Goal: Use online tool/utility: Utilize a website feature to perform a specific function

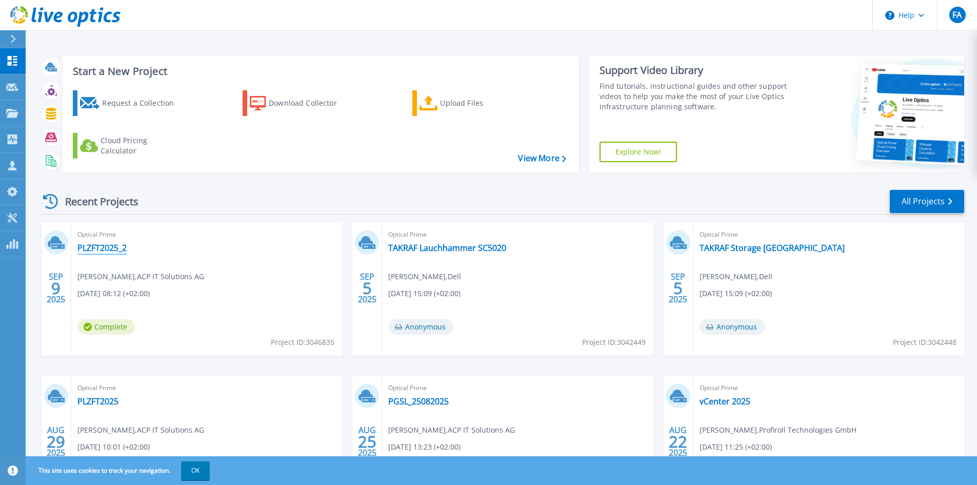
click at [102, 250] on link "PLZFT2025_2" at bounding box center [101, 248] width 49 height 10
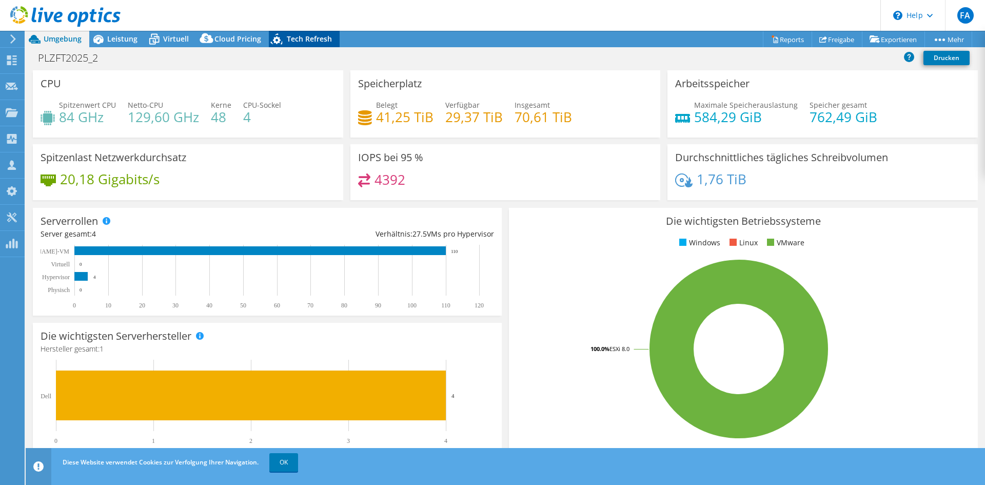
click at [279, 40] on icon at bounding box center [278, 40] width 18 height 21
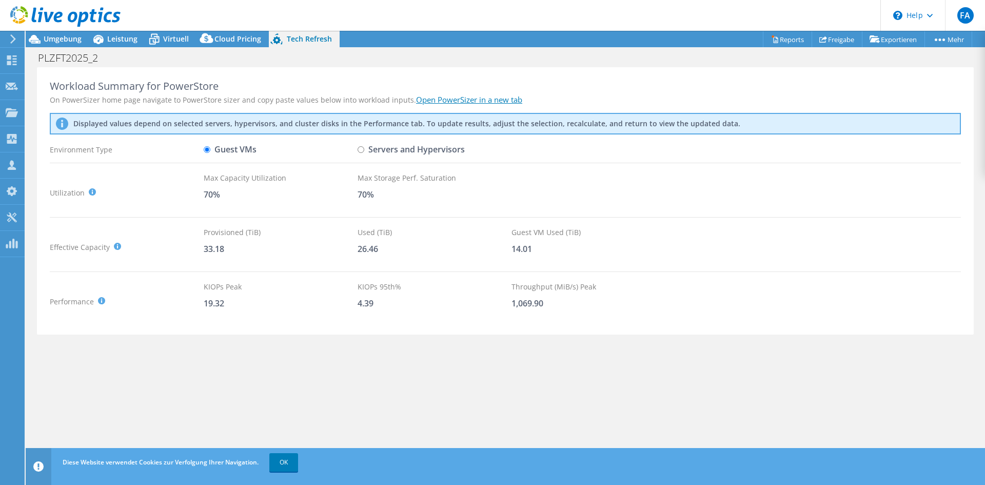
click at [361, 151] on input "Servers and Hypervisors" at bounding box center [361, 149] width 7 height 7
radio input "true"
click at [204, 150] on input "Guest VMs" at bounding box center [207, 149] width 7 height 7
radio input "true"
click at [363, 149] on input "Servers and Hypervisors" at bounding box center [361, 149] width 7 height 7
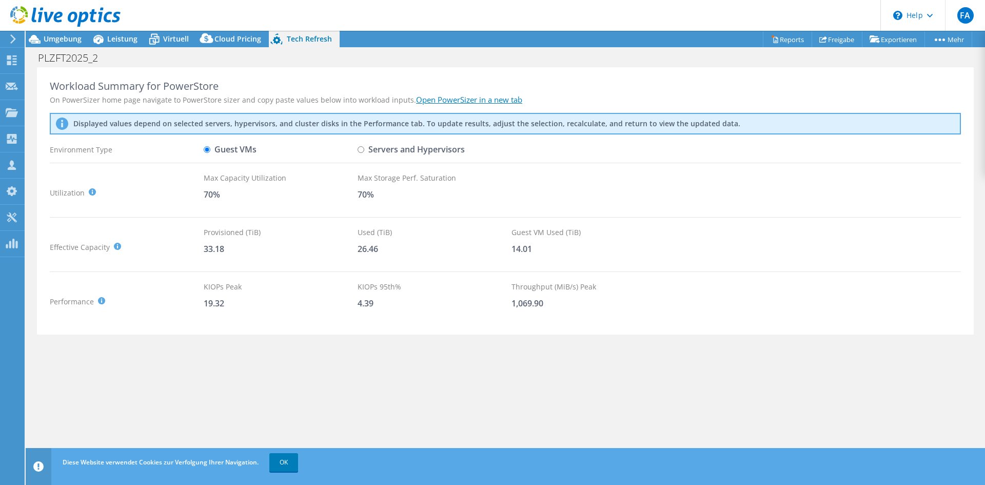
radio input "true"
click at [211, 147] on label "Guest VMs" at bounding box center [230, 150] width 53 height 18
click at [210, 147] on input "Guest VMs" at bounding box center [207, 149] width 7 height 7
radio input "true"
click at [359, 147] on input "Servers and Hypervisors" at bounding box center [361, 149] width 7 height 7
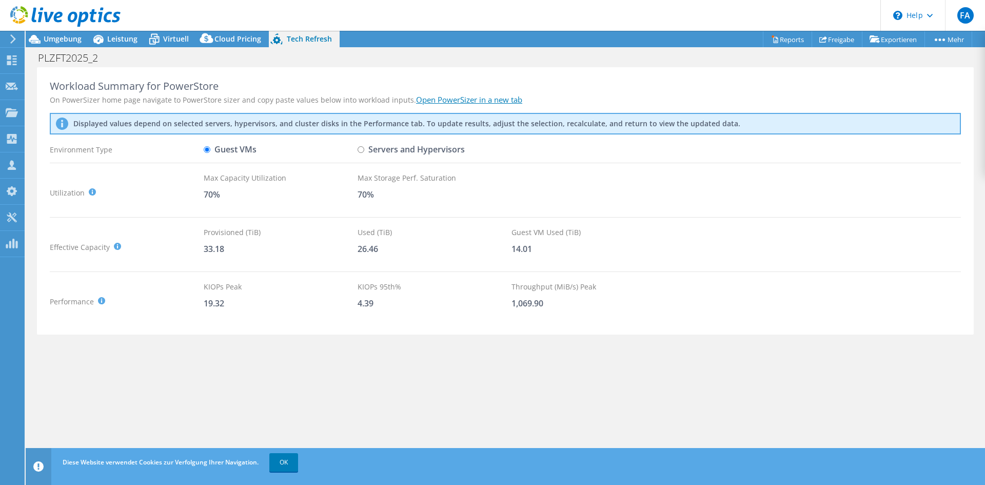
radio input "true"
click at [290, 462] on link "OK" at bounding box center [283, 462] width 29 height 18
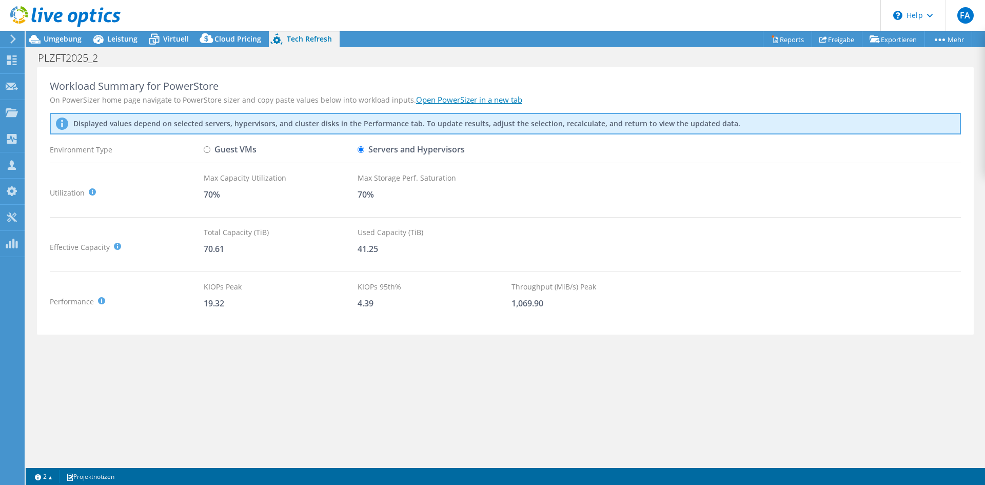
click at [232, 153] on label "Guest VMs" at bounding box center [230, 150] width 53 height 18
click at [210, 153] on input "Guest VMs" at bounding box center [207, 149] width 7 height 7
radio input "true"
click at [372, 154] on label "Servers and Hypervisors" at bounding box center [411, 150] width 107 height 18
click at [364, 153] on input "Servers and Hypervisors" at bounding box center [361, 149] width 7 height 7
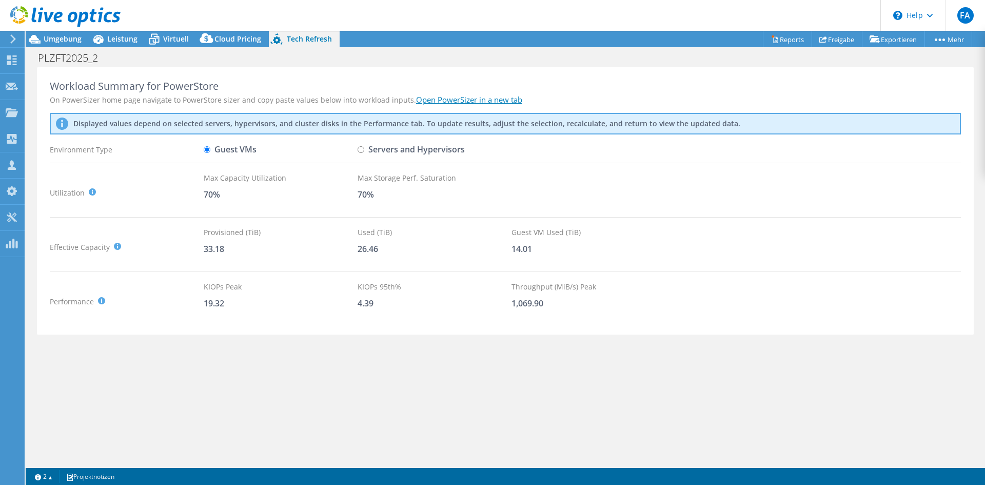
radio input "true"
click at [251, 150] on label "Guest VMs" at bounding box center [230, 150] width 53 height 18
click at [210, 150] on input "Guest VMs" at bounding box center [207, 149] width 7 height 7
radio input "true"
radio input "false"
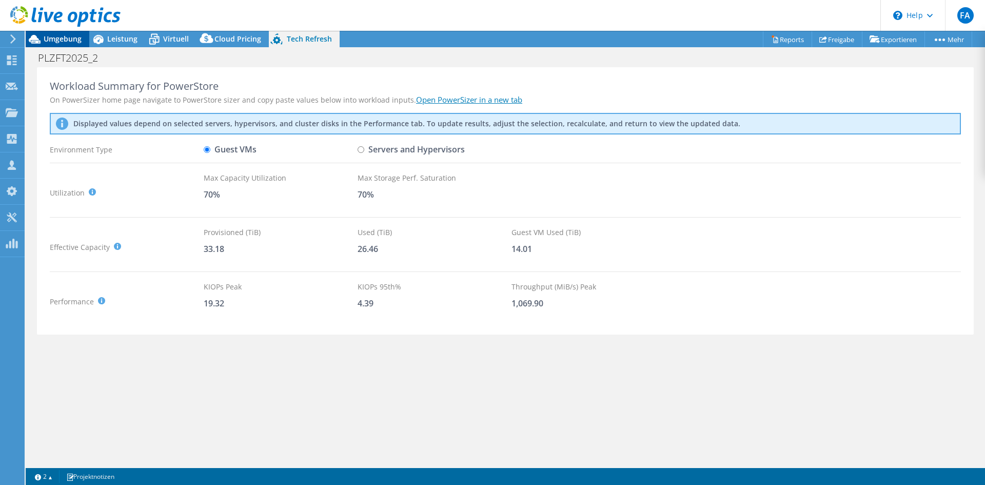
click at [47, 38] on span "Umgebung" at bounding box center [63, 39] width 38 height 10
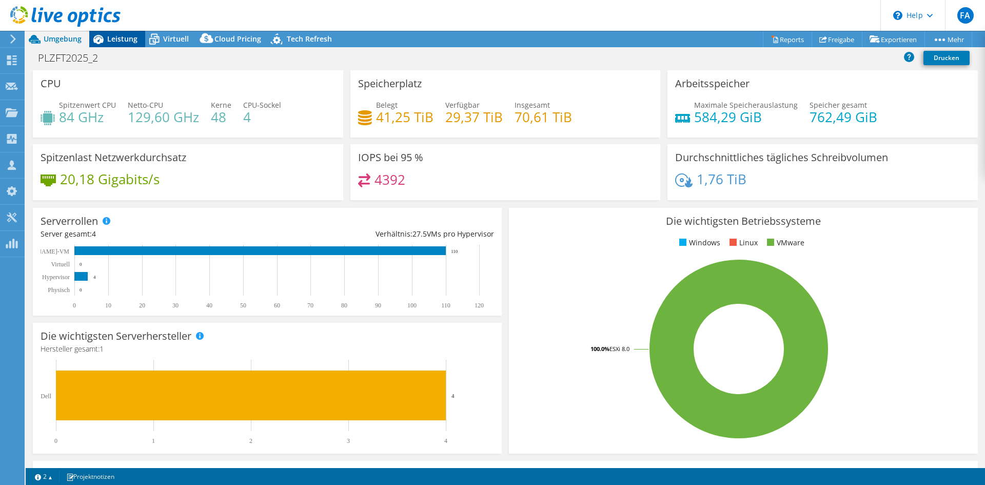
click at [119, 43] on span "Leistung" at bounding box center [122, 39] width 30 height 10
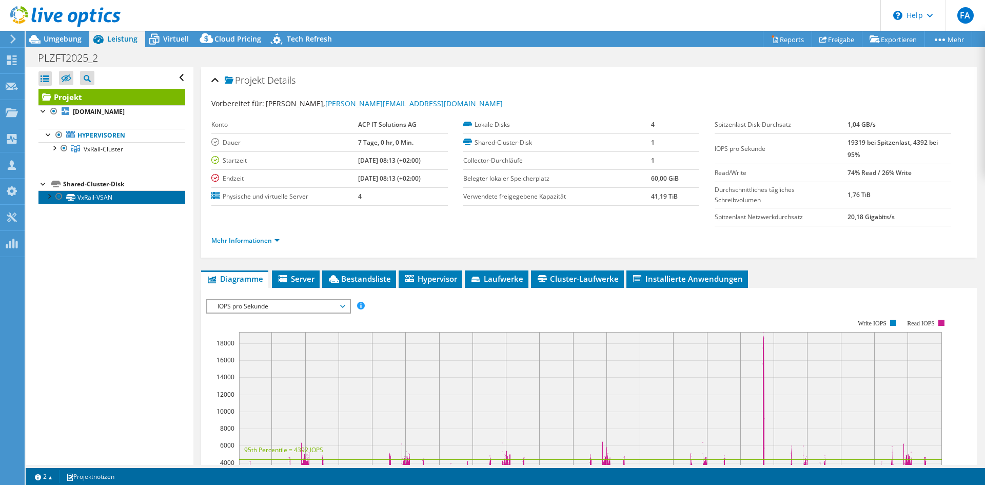
click at [105, 199] on link "VxRail-VSAN" at bounding box center [111, 196] width 147 height 13
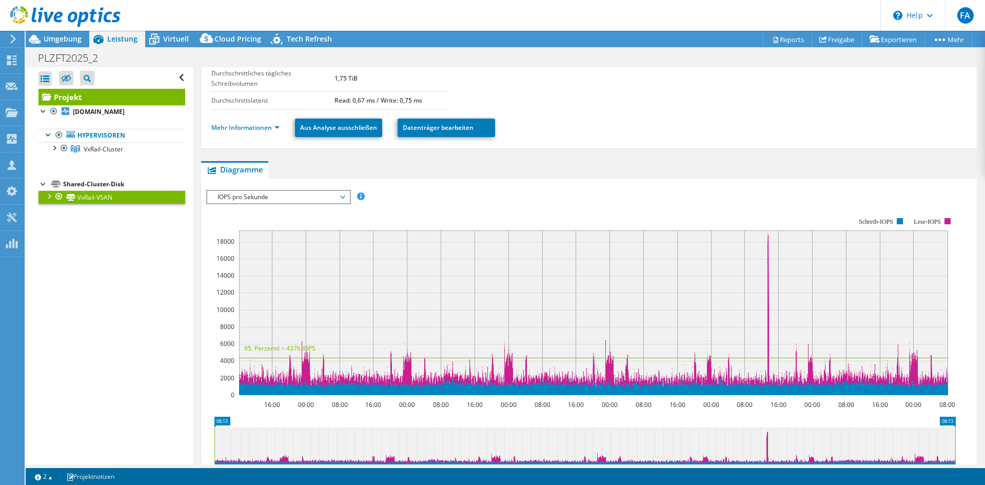
scroll to position [103, 0]
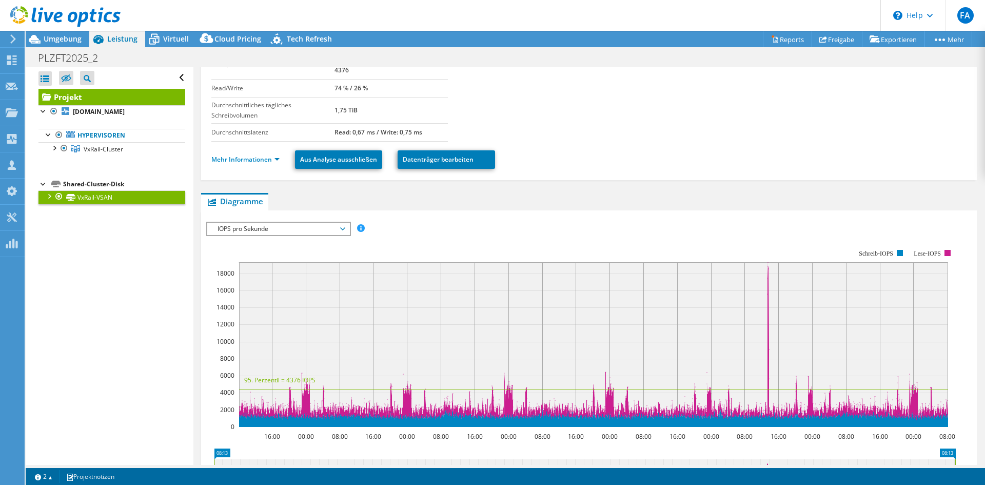
click at [53, 197] on div at bounding box center [49, 195] width 10 height 10
click at [53, 154] on link "VxRail-Cluster" at bounding box center [111, 148] width 147 height 13
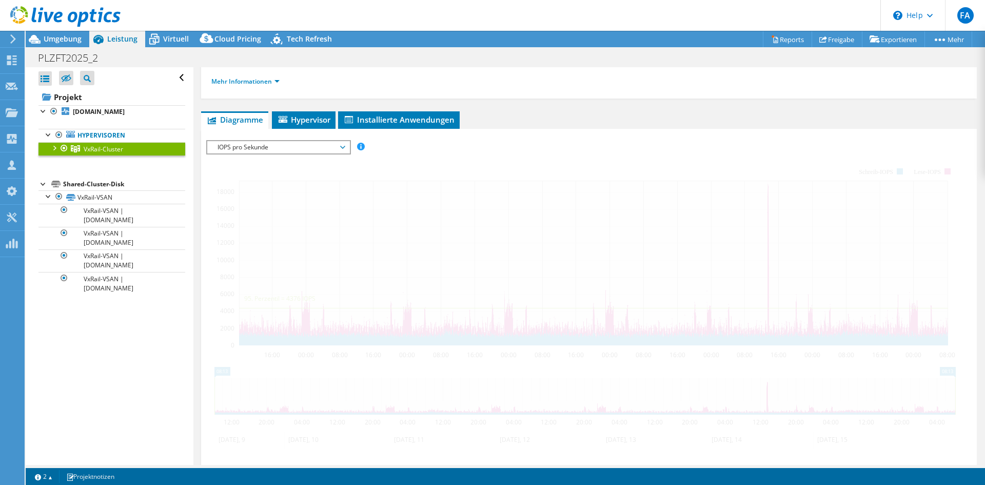
click at [55, 148] on div at bounding box center [54, 147] width 10 height 10
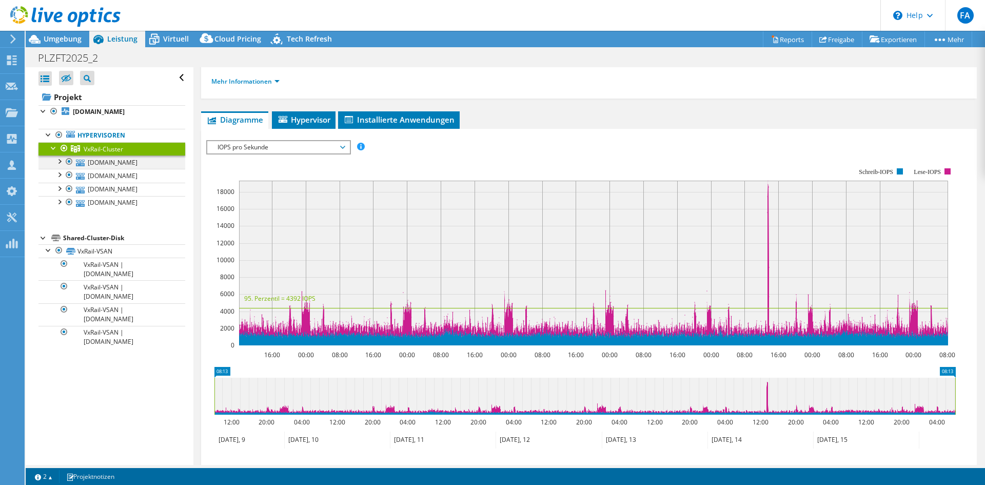
click at [66, 165] on div at bounding box center [69, 161] width 10 height 12
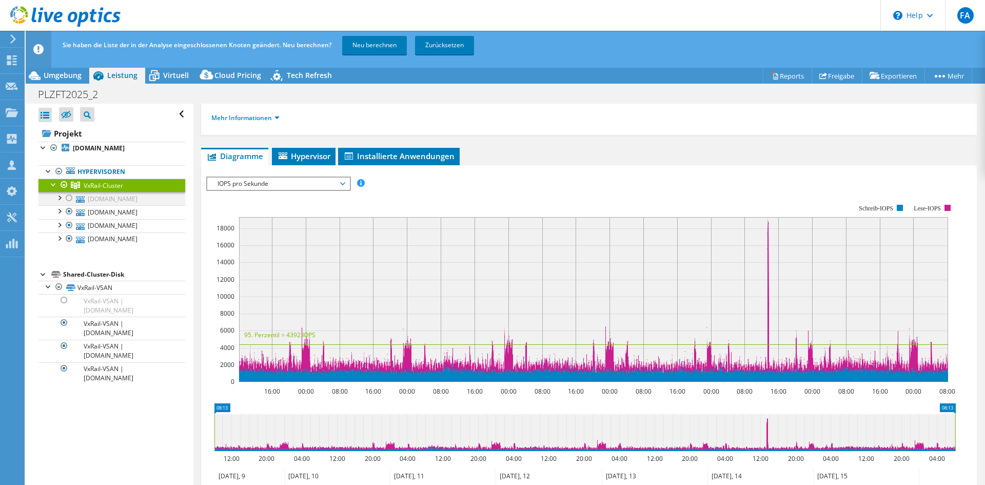
click at [69, 195] on div at bounding box center [69, 198] width 10 height 12
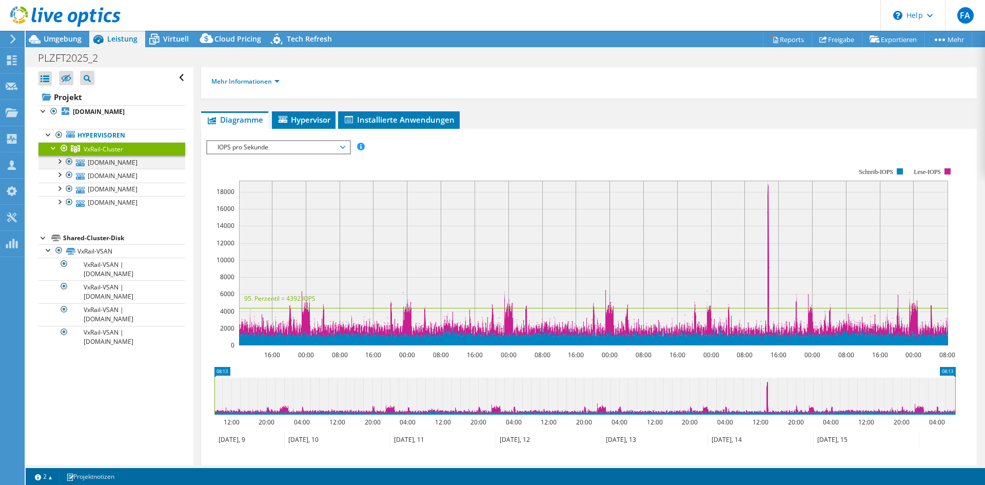
click at [59, 163] on div at bounding box center [59, 160] width 10 height 10
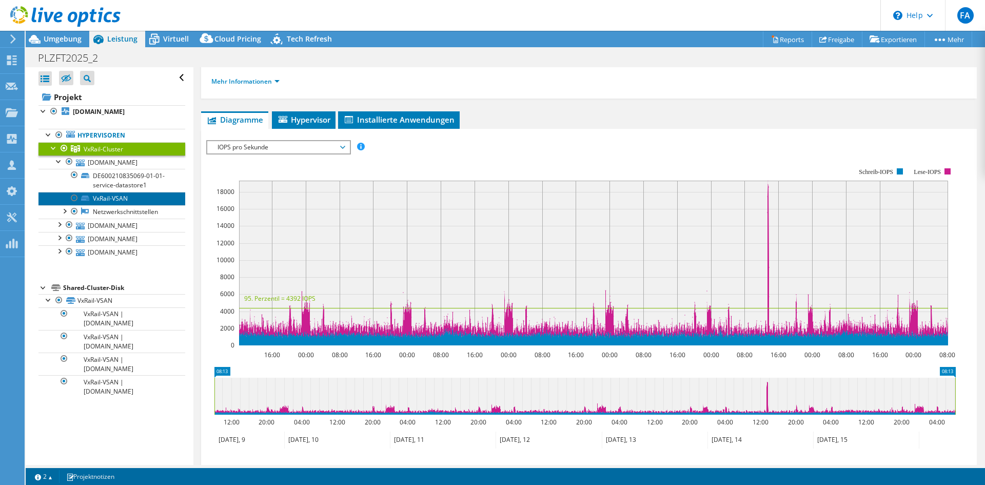
click at [104, 199] on link "VxRail-VSAN" at bounding box center [111, 198] width 147 height 13
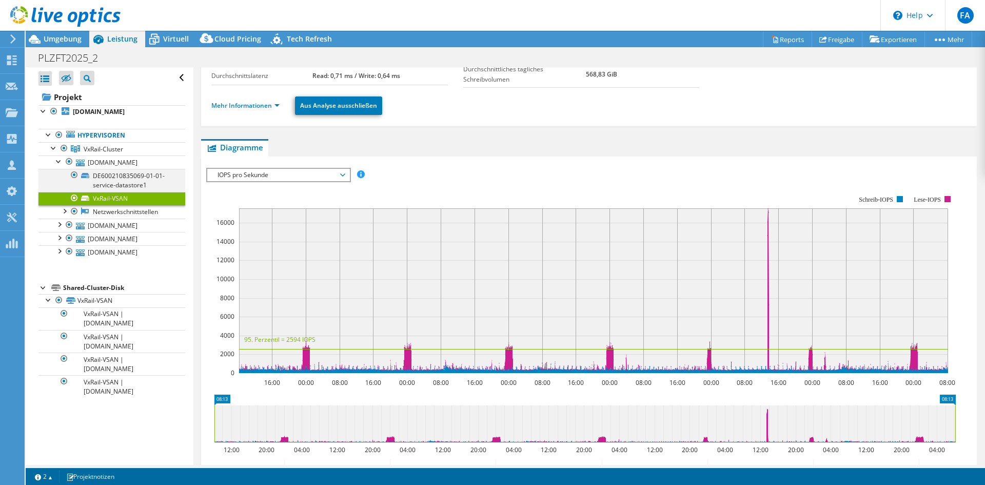
click at [73, 173] on div at bounding box center [74, 175] width 10 height 12
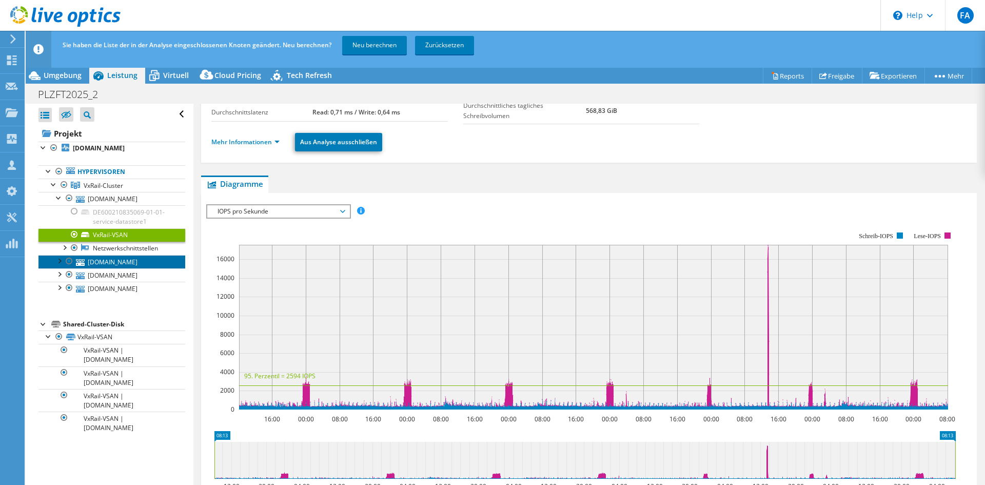
click at [53, 261] on link "[DOMAIN_NAME]" at bounding box center [111, 261] width 147 height 13
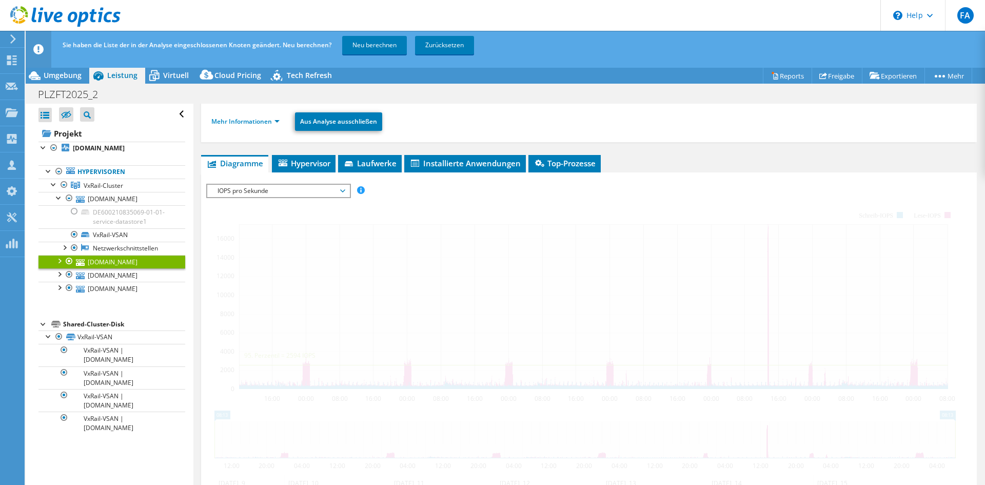
click at [59, 262] on div at bounding box center [59, 260] width 10 height 10
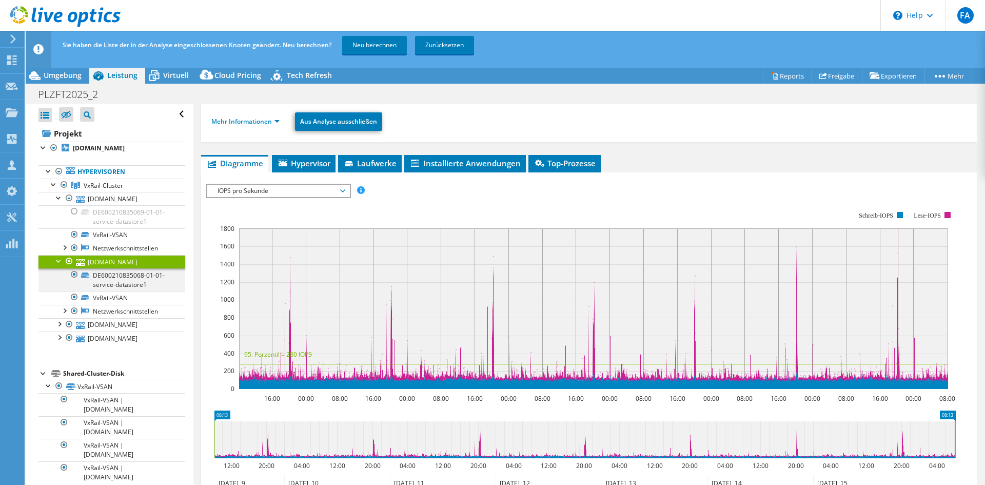
click at [73, 276] on div at bounding box center [74, 274] width 10 height 12
click at [57, 322] on div at bounding box center [59, 323] width 10 height 10
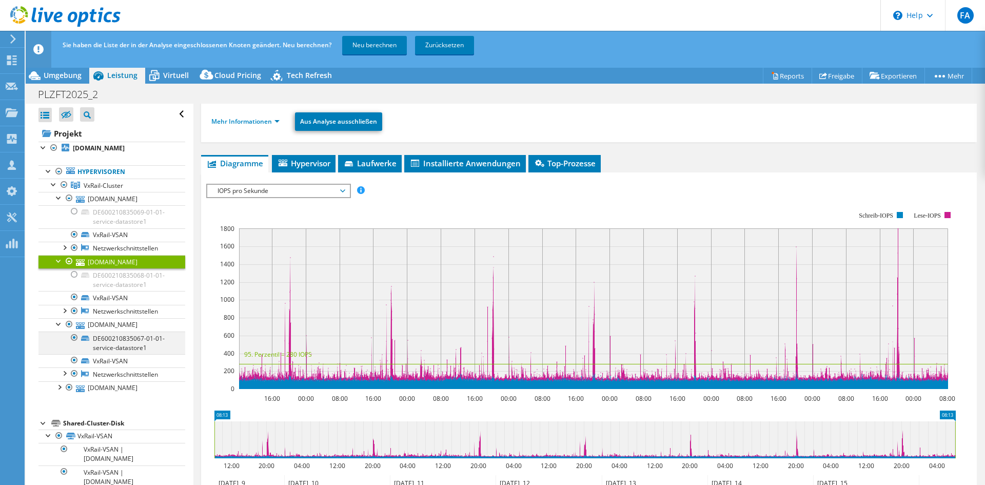
click at [76, 339] on div at bounding box center [74, 337] width 10 height 12
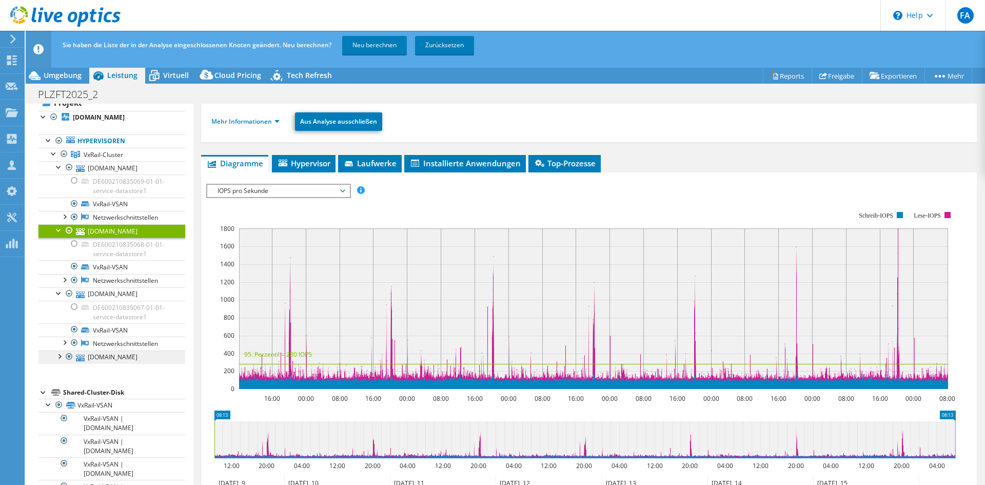
scroll to position [45, 0]
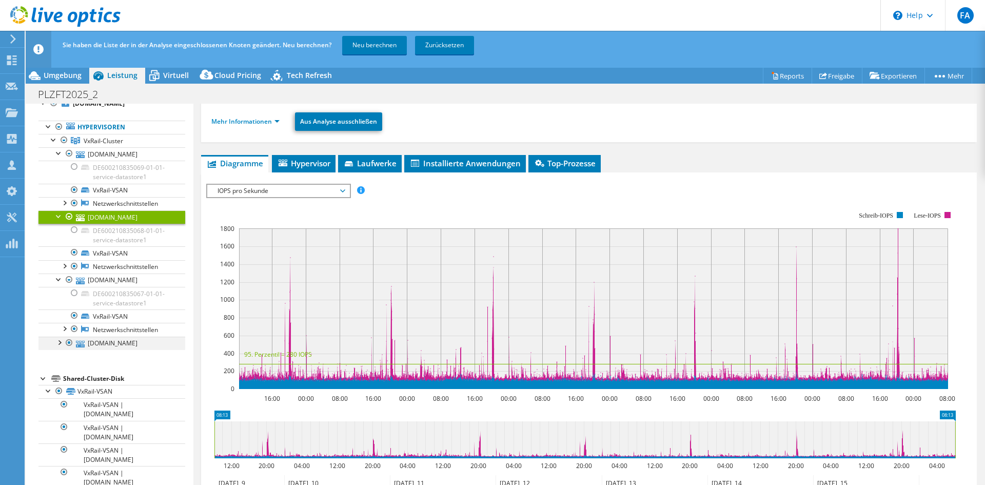
click at [57, 340] on div at bounding box center [59, 342] width 10 height 10
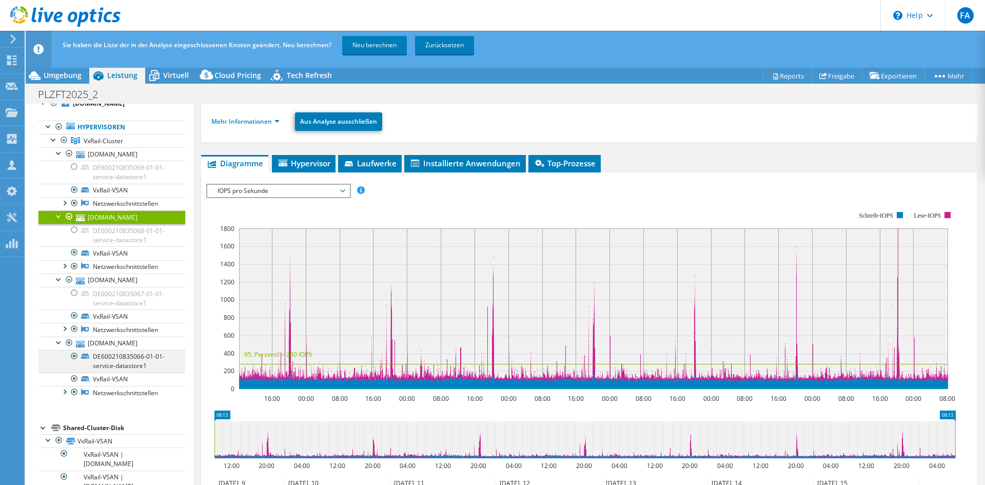
click at [75, 352] on div at bounding box center [74, 356] width 10 height 12
click at [382, 47] on link "Neu berechnen" at bounding box center [374, 45] width 65 height 18
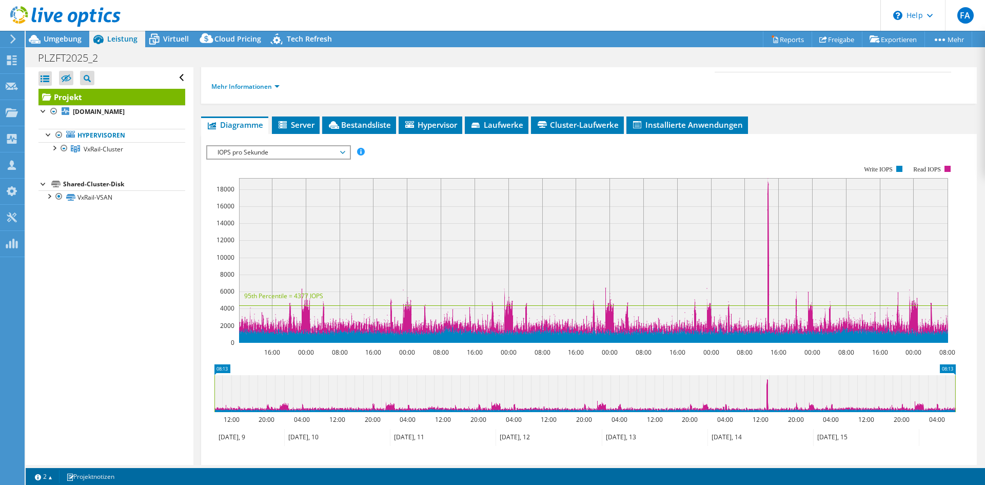
scroll to position [0, 0]
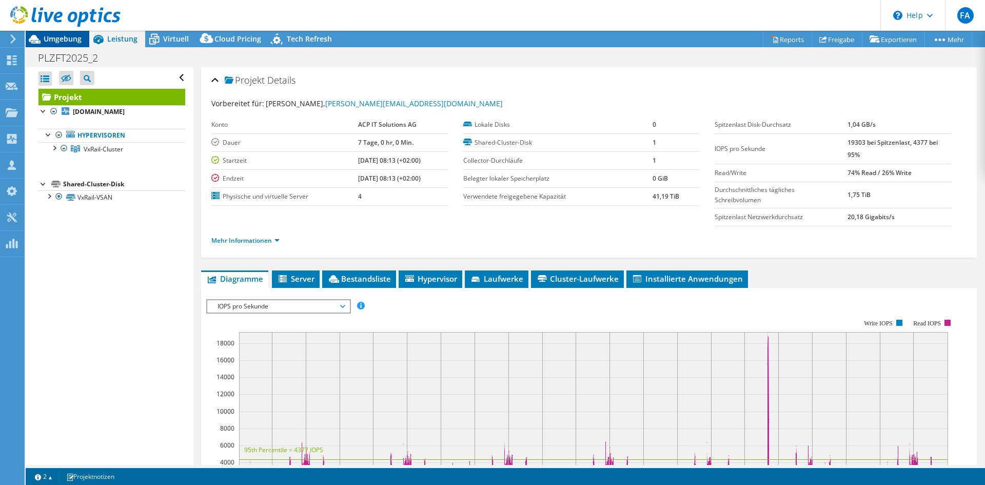
click at [66, 45] on div "Umgebung" at bounding box center [58, 39] width 64 height 16
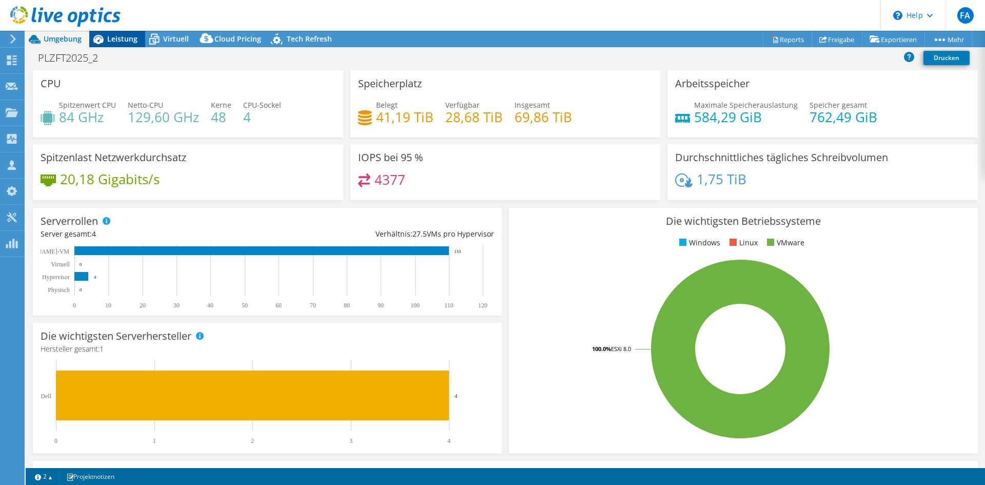
click at [124, 44] on div "Leistung" at bounding box center [117, 39] width 56 height 16
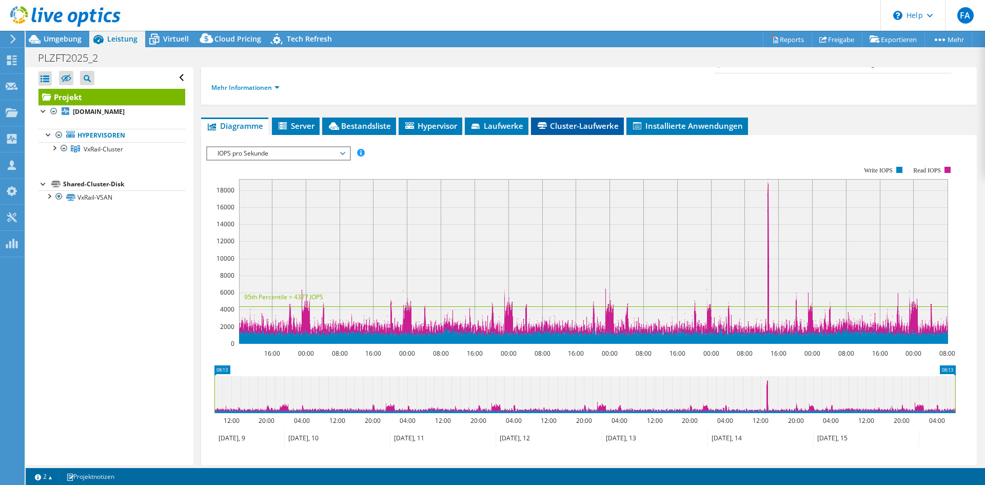
scroll to position [154, 0]
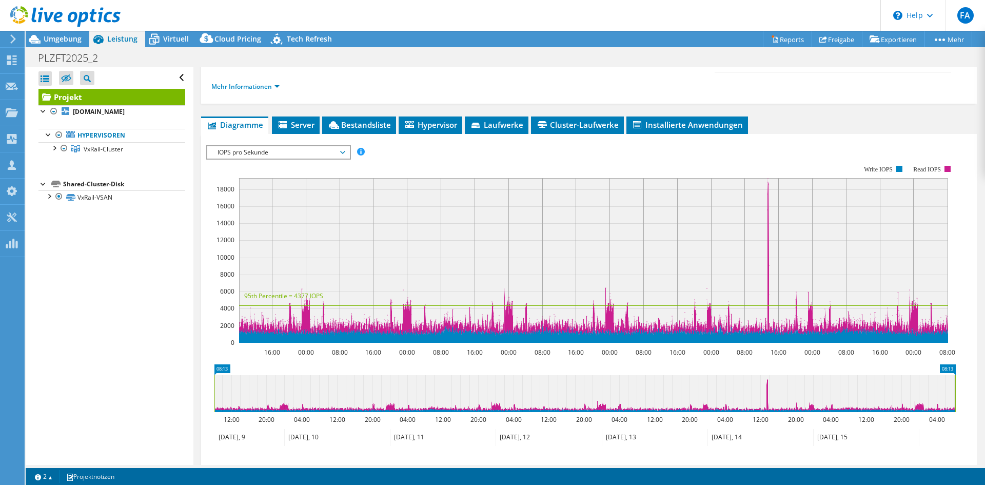
click at [299, 48] on div "PLZFT2025_2 Drucken" at bounding box center [505, 57] width 959 height 19
click at [306, 43] on span "Tech Refresh" at bounding box center [309, 39] width 45 height 10
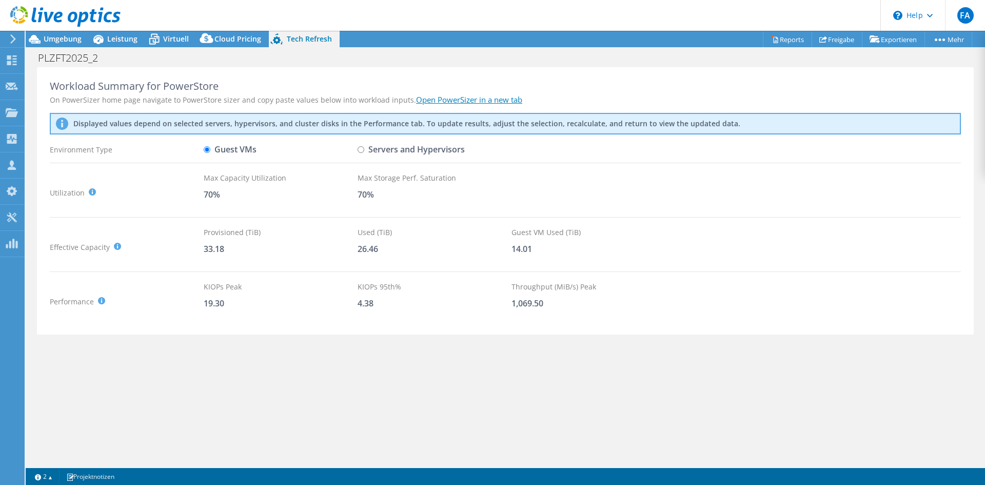
click at [460, 98] on link "Open PowerSizer in a new tab" at bounding box center [469, 99] width 106 height 10
